Goal: Task Accomplishment & Management: Use online tool/utility

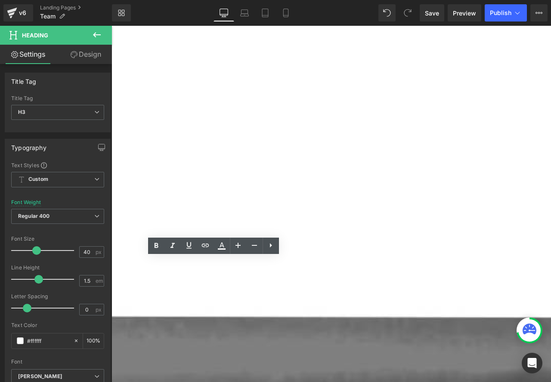
click at [89, 50] on link "Design" at bounding box center [86, 54] width 56 height 19
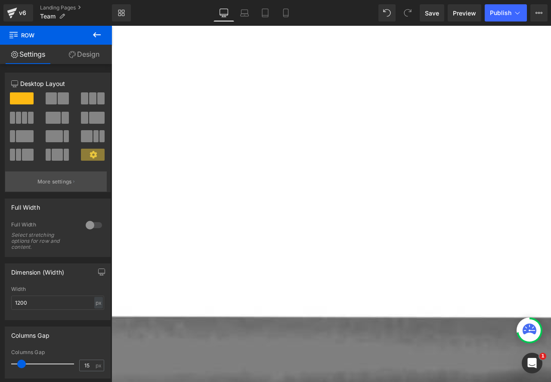
click at [68, 184] on p "More settings" at bounding box center [54, 182] width 34 height 8
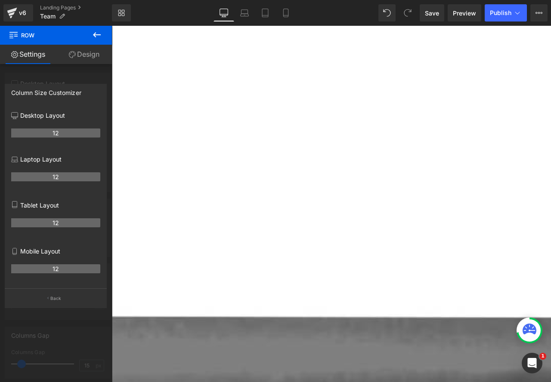
click at [86, 55] on link "Design" at bounding box center [84, 54] width 56 height 19
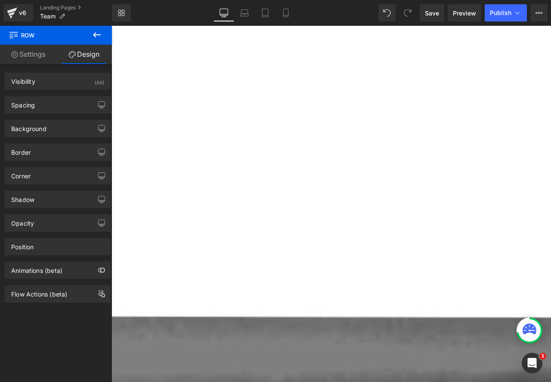
click at [111, 26] on div at bounding box center [111, 26] width 0 height 0
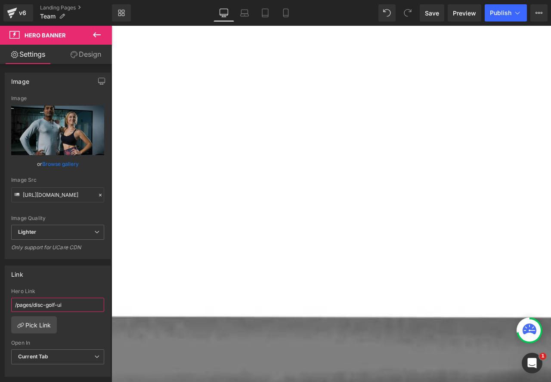
drag, startPoint x: 64, startPoint y: 305, endPoint x: 34, endPoint y: 305, distance: 29.7
click at [34, 305] on input "/pages/disc-golf-ui" at bounding box center [57, 305] width 93 height 14
type input "/pages/gym"
click at [111, 26] on div at bounding box center [111, 26] width 0 height 0
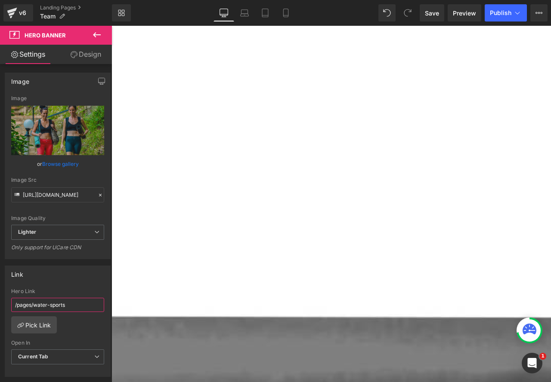
drag, startPoint x: 64, startPoint y: 305, endPoint x: 36, endPoint y: 316, distance: 30.1
click at [34, 307] on input "/pages/water-sports" at bounding box center [57, 305] width 93 height 14
type input "/pages/yoga"
click at [432, 15] on span "Save" at bounding box center [432, 13] width 14 height 9
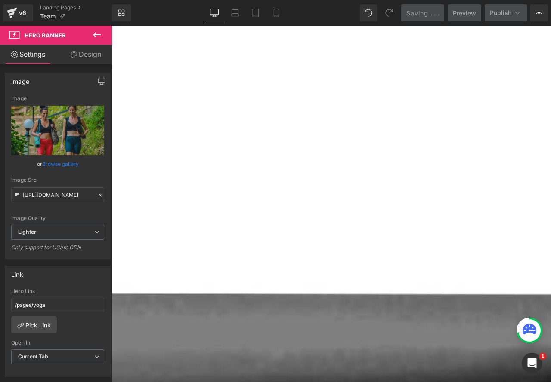
scroll to position [731, 0]
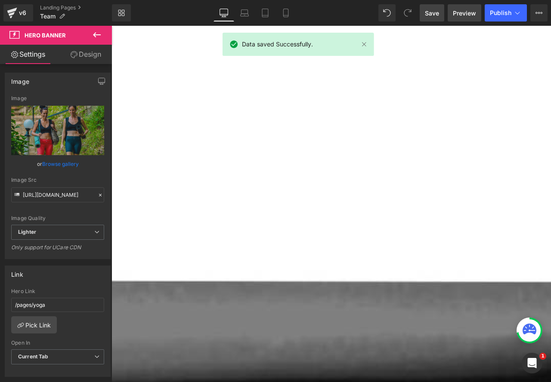
click at [468, 17] on span "Preview" at bounding box center [463, 13] width 23 height 9
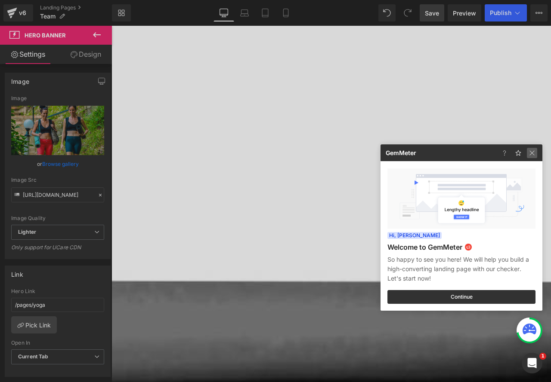
click at [531, 156] on img at bounding box center [531, 153] width 10 height 10
